Goal: Contribute content: Add original content to the website for others to see

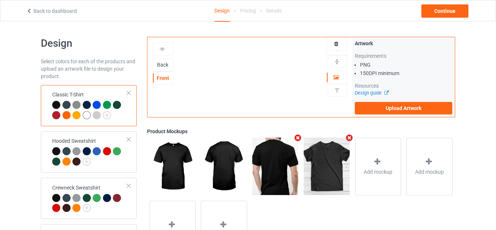
click at [168, 66] on div "Back" at bounding box center [163, 64] width 20 height 7
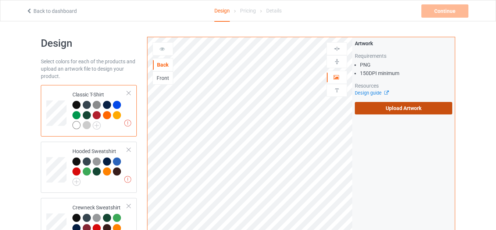
click at [384, 102] on label "Upload Artwork" at bounding box center [403, 108] width 97 height 13
click at [0, 0] on input "Upload Artwork" at bounding box center [0, 0] width 0 height 0
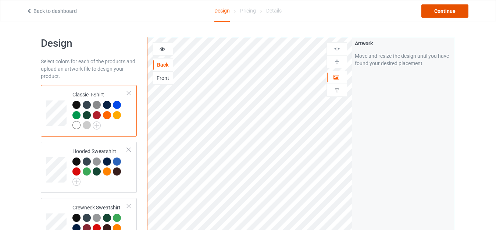
click at [444, 12] on div "Continue" at bounding box center [444, 10] width 47 height 13
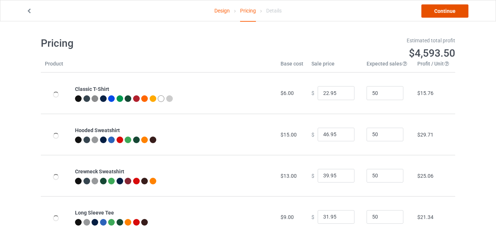
click at [444, 12] on link "Continue" at bounding box center [444, 10] width 47 height 13
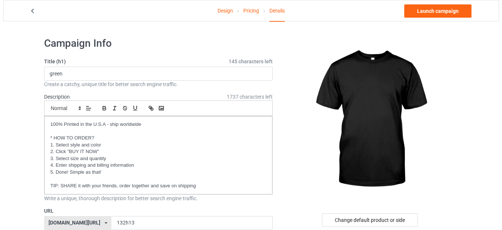
scroll to position [37, 0]
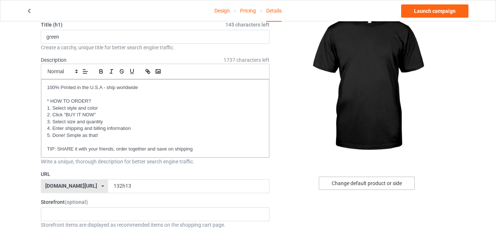
click at [358, 185] on div "Change default product or side" at bounding box center [367, 182] width 96 height 13
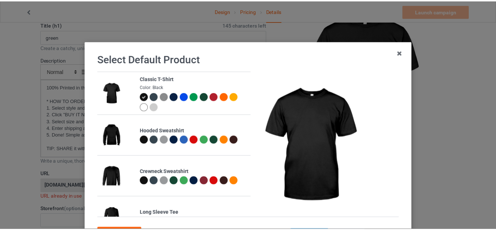
scroll to position [65, 0]
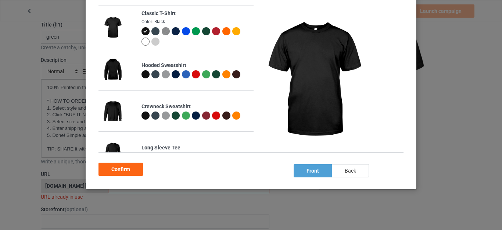
click at [349, 170] on div "back" at bounding box center [350, 170] width 37 height 13
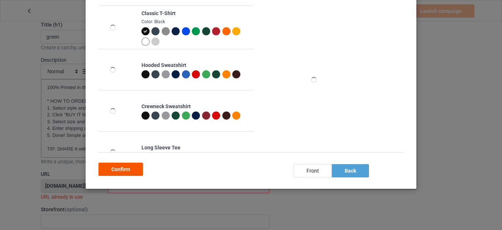
click at [119, 168] on div "Confirm" at bounding box center [121, 169] width 44 height 13
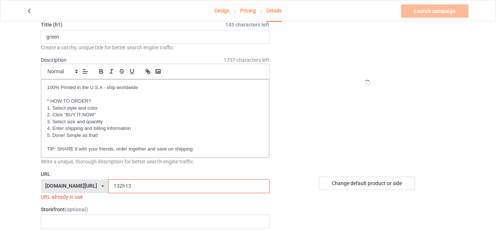
click at [108, 187] on input "132h13" at bounding box center [188, 186] width 161 height 14
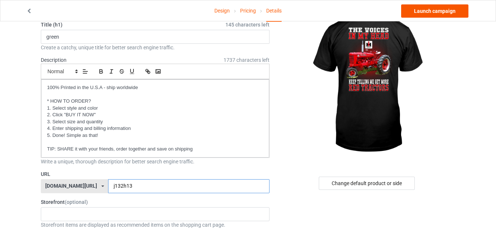
type input "j132h13"
click at [441, 12] on link "Launch campaign" at bounding box center [434, 10] width 67 height 13
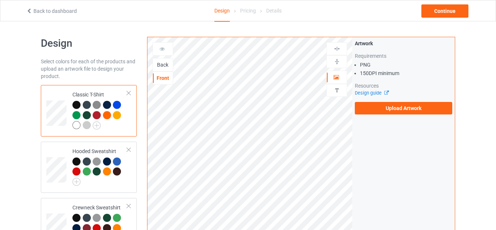
click at [158, 64] on div "Back" at bounding box center [163, 64] width 20 height 7
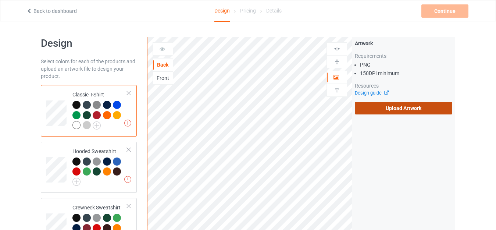
click at [376, 112] on label "Upload Artwork" at bounding box center [403, 108] width 97 height 13
click at [0, 0] on input "Upload Artwork" at bounding box center [0, 0] width 0 height 0
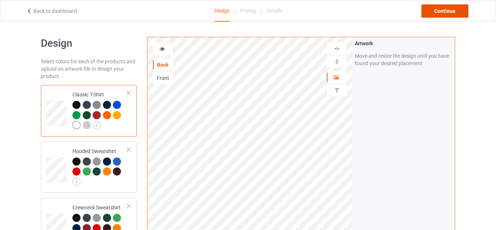
click at [436, 9] on div "Continue" at bounding box center [444, 10] width 47 height 13
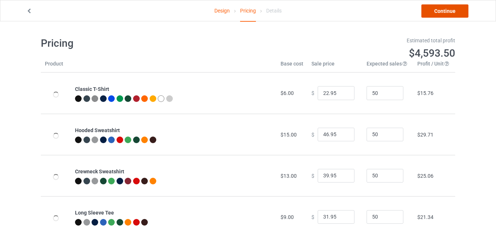
click at [436, 9] on link "Continue" at bounding box center [444, 10] width 47 height 13
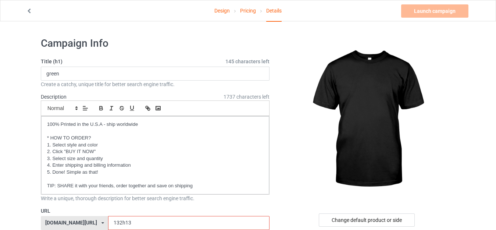
scroll to position [110, 0]
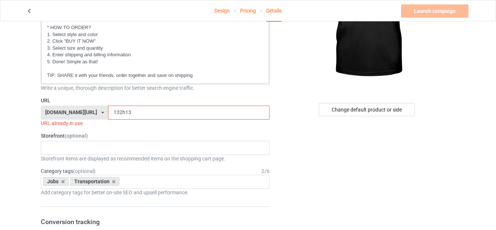
click at [108, 114] on input "132h13" at bounding box center [188, 113] width 161 height 14
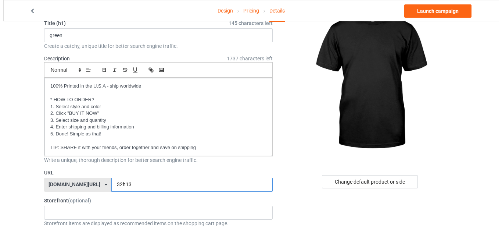
scroll to position [37, 0]
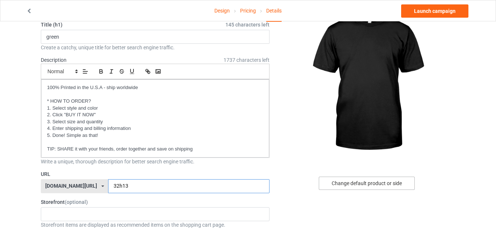
type input "32h13"
click at [370, 186] on div "Change default product or side" at bounding box center [367, 182] width 96 height 13
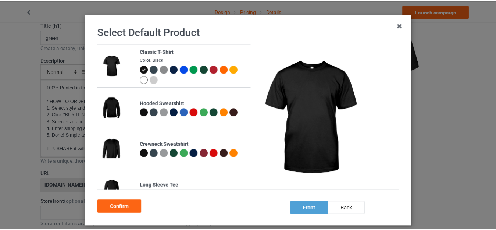
scroll to position [65, 0]
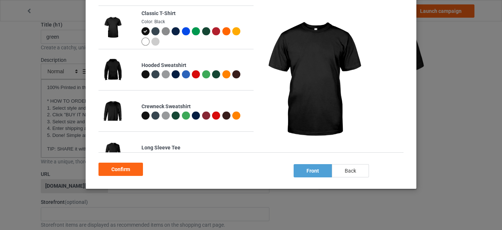
click at [343, 171] on div "back" at bounding box center [350, 170] width 37 height 13
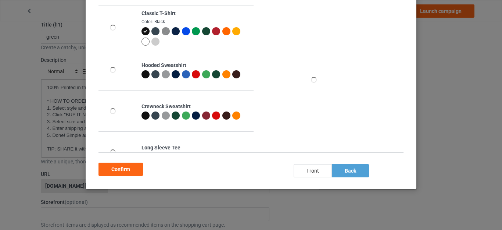
drag, startPoint x: 124, startPoint y: 172, endPoint x: 190, endPoint y: 155, distance: 68.9
click at [124, 172] on div "Confirm" at bounding box center [121, 169] width 44 height 13
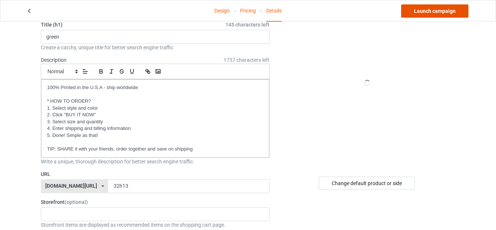
click at [442, 13] on link "Launch campaign" at bounding box center [434, 10] width 67 height 13
